Goal: Navigation & Orientation: Find specific page/section

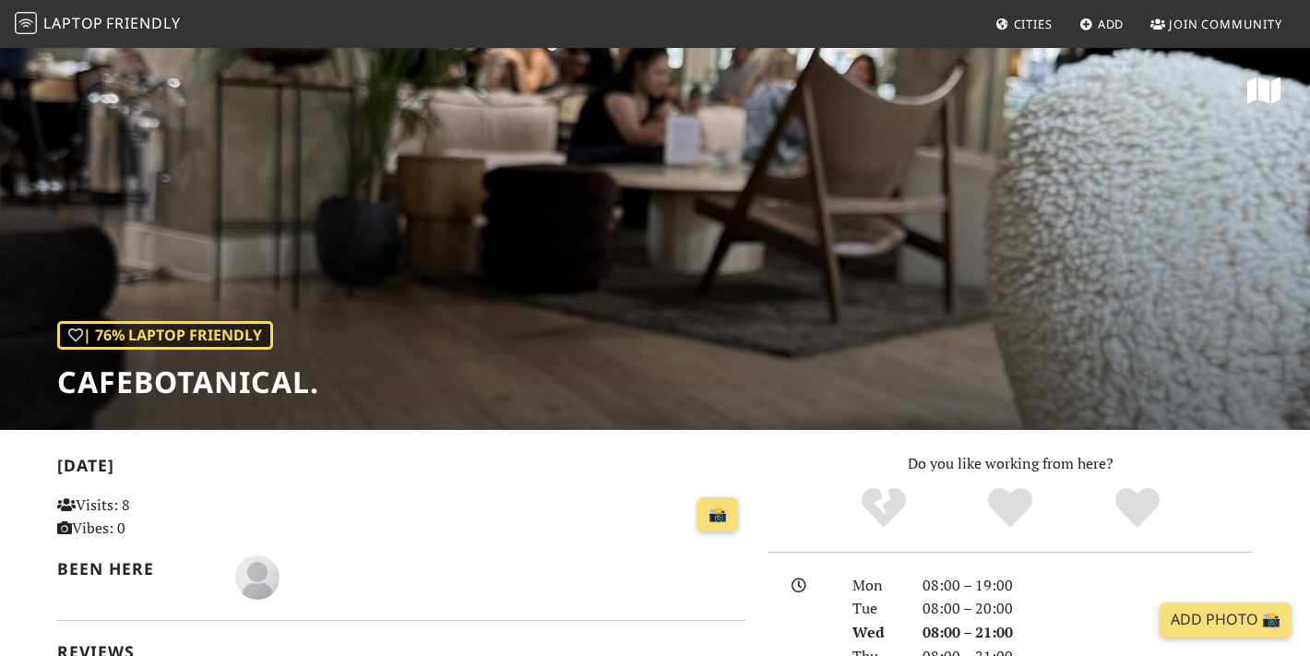
click at [1001, 26] on icon at bounding box center [1003, 25] width 15 height 12
